Goal: Information Seeking & Learning: Check status

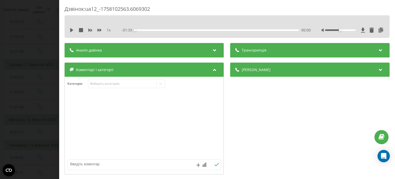
click at [18, 34] on div "Дзвінок : ua12_-1758102563.6069302 1 x - 01:33 00:00 00:00 Транскрипція Для AI-…" at bounding box center [197, 89] width 395 height 179
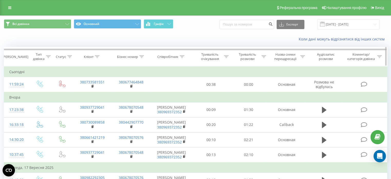
click at [95, 57] on icon at bounding box center [97, 56] width 5 height 3
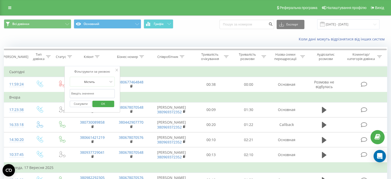
click at [90, 93] on input "text" at bounding box center [92, 93] width 45 height 9
paste input "(063) 722-70-69"
click at [72, 93] on input "(063) 722-70-69" at bounding box center [92, 93] width 45 height 9
click at [81, 91] on input "38063) 722-70-69" at bounding box center [92, 93] width 45 height 9
click at [85, 93] on input "38063722-70-69" at bounding box center [92, 93] width 45 height 9
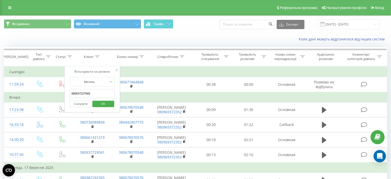
type input "380637227069"
click at [103, 102] on span "OK" at bounding box center [103, 104] width 14 height 8
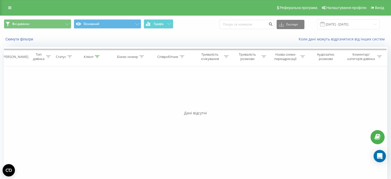
click at [11, 2] on div "Реферальна програма Налаштування профілю Вихід" at bounding box center [195, 7] width 391 height 15
click at [8, 10] on link at bounding box center [9, 7] width 9 height 7
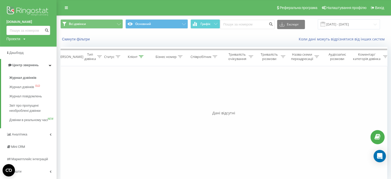
click at [30, 10] on img at bounding box center [28, 11] width 44 height 13
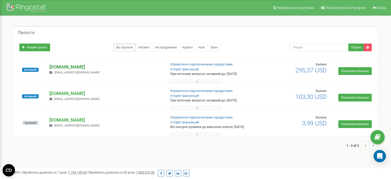
click at [80, 67] on p "[DOMAIN_NAME]" at bounding box center [105, 67] width 112 height 7
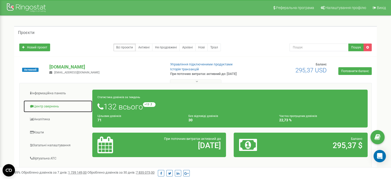
click at [54, 108] on link "Центр звернень" at bounding box center [57, 106] width 69 height 13
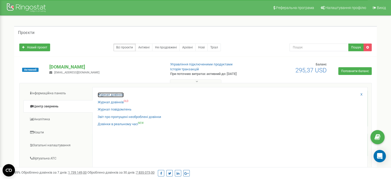
click at [105, 96] on link "Журнал дзвінків" at bounding box center [111, 94] width 26 height 5
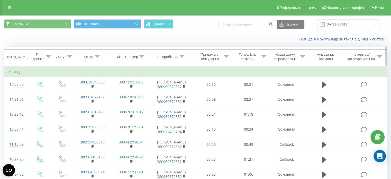
click at [98, 55] on div at bounding box center [97, 57] width 5 height 4
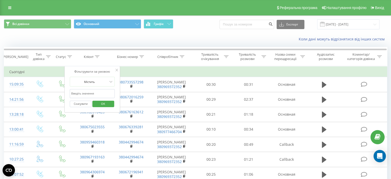
click at [90, 94] on input "text" at bounding box center [92, 93] width 45 height 9
paste input "[PHONE_NUMBER]"
click at [76, 92] on input "38(063) 722-70-69" at bounding box center [92, 93] width 45 height 9
click at [75, 93] on input "38(063) 722-70-69" at bounding box center [92, 93] width 45 height 9
type input "380637227069"
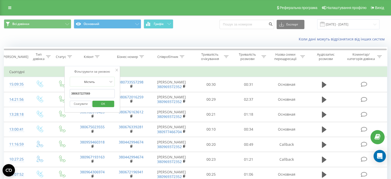
click at [103, 104] on span "OK" at bounding box center [103, 104] width 14 height 8
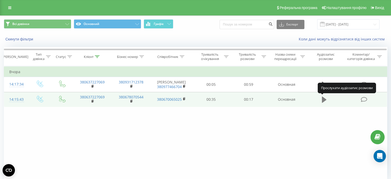
click at [323, 100] on icon at bounding box center [324, 100] width 5 height 6
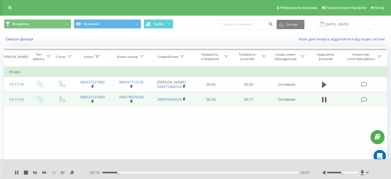
click at [348, 171] on div at bounding box center [346, 172] width 47 height 5
click at [349, 172] on div at bounding box center [342, 173] width 31 height 2
click at [326, 100] on icon at bounding box center [326, 100] width 2 height 6
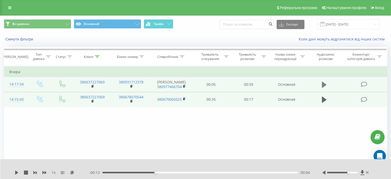
click at [326, 84] on icon at bounding box center [324, 85] width 5 height 6
click at [351, 171] on div at bounding box center [346, 172] width 47 height 5
click at [351, 172] on div at bounding box center [342, 173] width 31 height 2
click at [355, 172] on div at bounding box center [342, 173] width 31 height 2
click at [356, 172] on div at bounding box center [342, 173] width 31 height 2
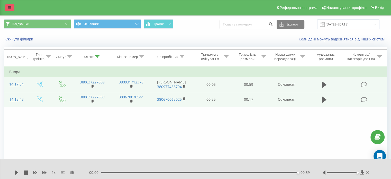
click at [10, 6] on link at bounding box center [9, 7] width 9 height 7
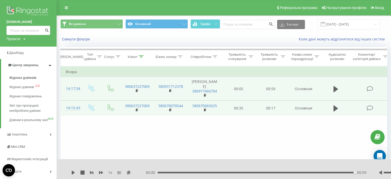
click at [28, 8] on img at bounding box center [28, 11] width 44 height 13
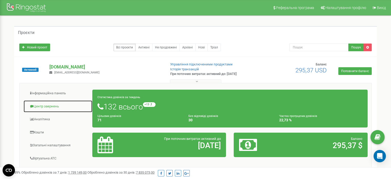
click at [57, 105] on link "Центр звернень" at bounding box center [57, 106] width 69 height 13
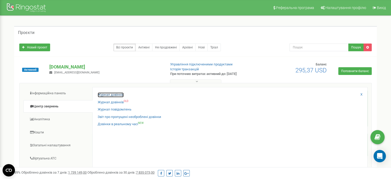
click at [121, 95] on link "Журнал дзвінків" at bounding box center [111, 94] width 26 height 5
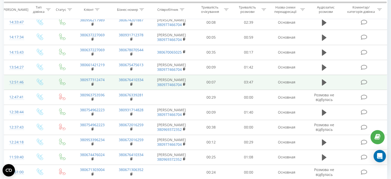
scroll to position [301, 0]
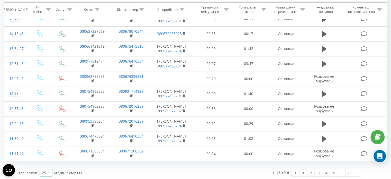
click at [49, 173] on icon at bounding box center [49, 173] width 8 height 10
click at [49, 163] on div "100" at bounding box center [46, 165] width 12 height 7
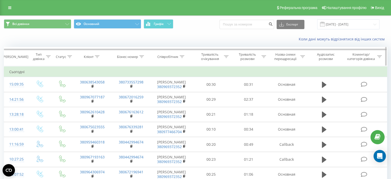
click at [96, 58] on div at bounding box center [97, 57] width 5 height 4
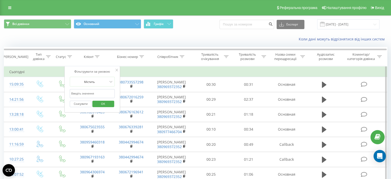
click at [93, 91] on input "text" at bounding box center [92, 93] width 45 height 9
paste input "(067) 611-87-78"
click at [72, 91] on input "(067) 611-87-78" at bounding box center [92, 93] width 45 height 9
click at [80, 93] on input "38067) 611-87-78" at bounding box center [92, 93] width 45 height 9
click at [81, 93] on input "38067) 611-87-78" at bounding box center [92, 93] width 45 height 9
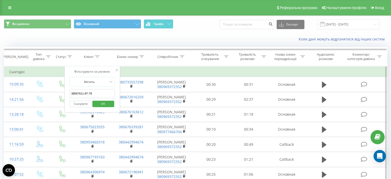
click at [84, 93] on input "38067611-87-78" at bounding box center [92, 93] width 45 height 9
click at [88, 93] on input "3806761187-78" at bounding box center [92, 93] width 45 height 9
type input "380676118778"
click at [102, 102] on span "OK" at bounding box center [103, 104] width 14 height 8
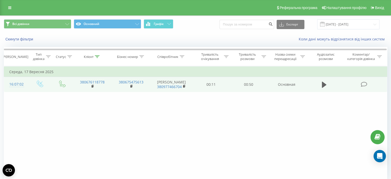
click at [364, 84] on icon at bounding box center [364, 84] width 6 height 5
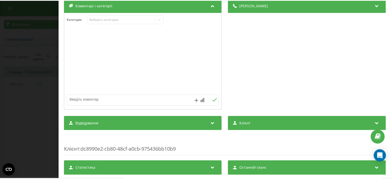
scroll to position [87, 0]
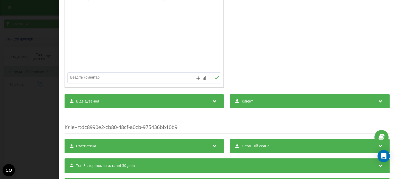
click at [86, 101] on span "Відвідування" at bounding box center [87, 101] width 23 height 5
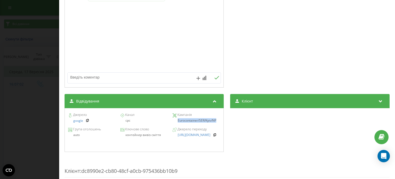
drag, startPoint x: 176, startPoint y: 121, endPoint x: 219, endPoint y: 121, distance: 43.2
click at [219, 121] on div "Джерело google Канал cpc Кампанія Eurocontainer/SER/Kyiv/NP" at bounding box center [144, 118] width 154 height 14
copy div "Eurocontainer/SER/Kyiv/NP"
click at [20, 74] on div "Дзвінок : ua10_-1758114422.6283495 1 x - 00:50 00:00 00:00 Транскрипція Для AI-…" at bounding box center [197, 89] width 395 height 179
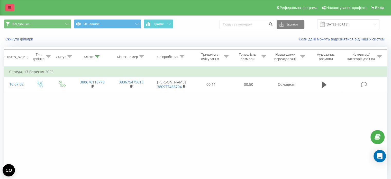
click at [8, 10] on link at bounding box center [9, 7] width 9 height 7
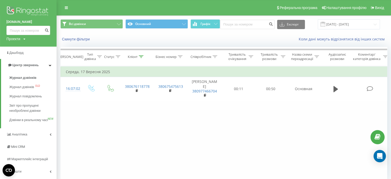
click at [40, 13] on img at bounding box center [28, 11] width 44 height 13
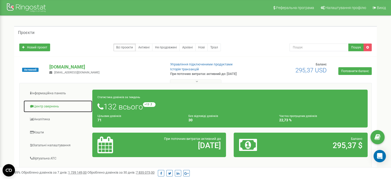
click at [56, 105] on link "Центр звернень" at bounding box center [57, 106] width 69 height 13
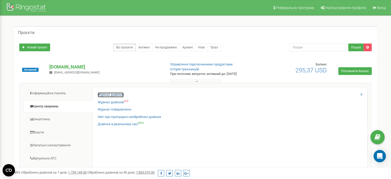
click at [111, 94] on link "Журнал дзвінків" at bounding box center [111, 94] width 26 height 5
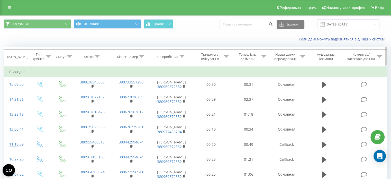
click at [97, 57] on icon at bounding box center [97, 56] width 5 height 3
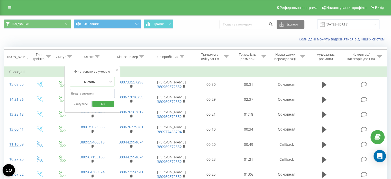
click at [91, 93] on input "text" at bounding box center [92, 93] width 45 height 9
paste input "[DOMAIN_NAME]"
type input "[DOMAIN_NAME]"
click button "OK" at bounding box center [103, 104] width 22 height 6
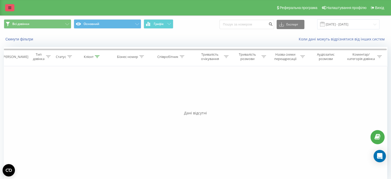
click at [11, 8] on icon at bounding box center [9, 8] width 3 height 4
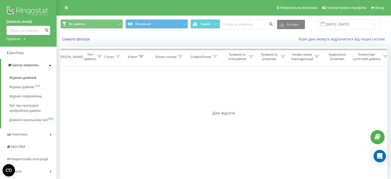
click at [15, 8] on img at bounding box center [28, 11] width 44 height 13
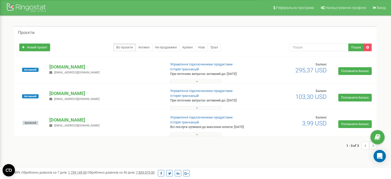
click at [75, 92] on p "[DOMAIN_NAME]" at bounding box center [105, 93] width 112 height 7
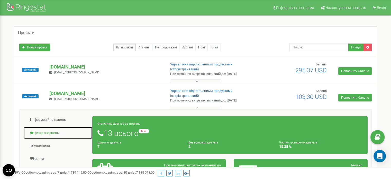
click at [55, 130] on link "Центр звернень" at bounding box center [57, 133] width 69 height 13
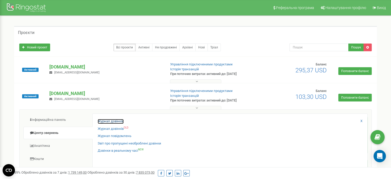
click at [106, 119] on link "Журнал дзвінків" at bounding box center [111, 121] width 26 height 5
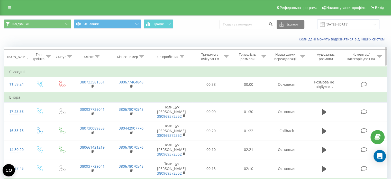
click at [97, 56] on icon at bounding box center [97, 56] width 5 height 3
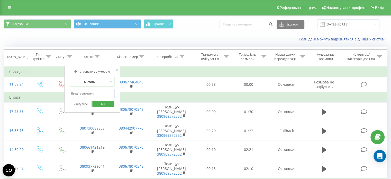
click at [90, 95] on input "text" at bounding box center [92, 93] width 45 height 9
paste input "[DOMAIN_NAME]"
click at [95, 92] on input "[DOMAIN_NAME]" at bounding box center [92, 93] width 45 height 9
type input "k"
paste input "[PHONE_NUMBER]"
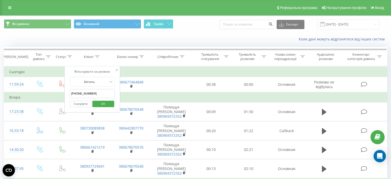
click at [91, 93] on input "[PHONE_NUMBER]" at bounding box center [92, 93] width 45 height 9
type input "380676118778"
click at [107, 103] on span "OK" at bounding box center [103, 104] width 14 height 8
